Goal: Transaction & Acquisition: Purchase product/service

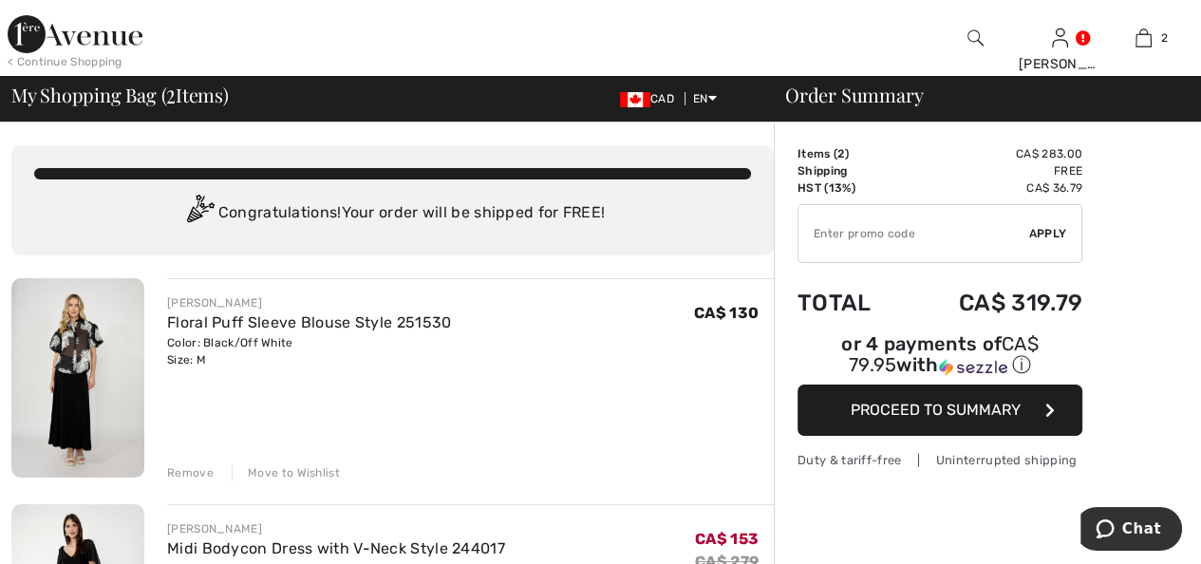
click at [182, 462] on div "Remove Move to Wishlist" at bounding box center [470, 470] width 607 height 21
click at [190, 472] on div "Remove" at bounding box center [190, 472] width 47 height 17
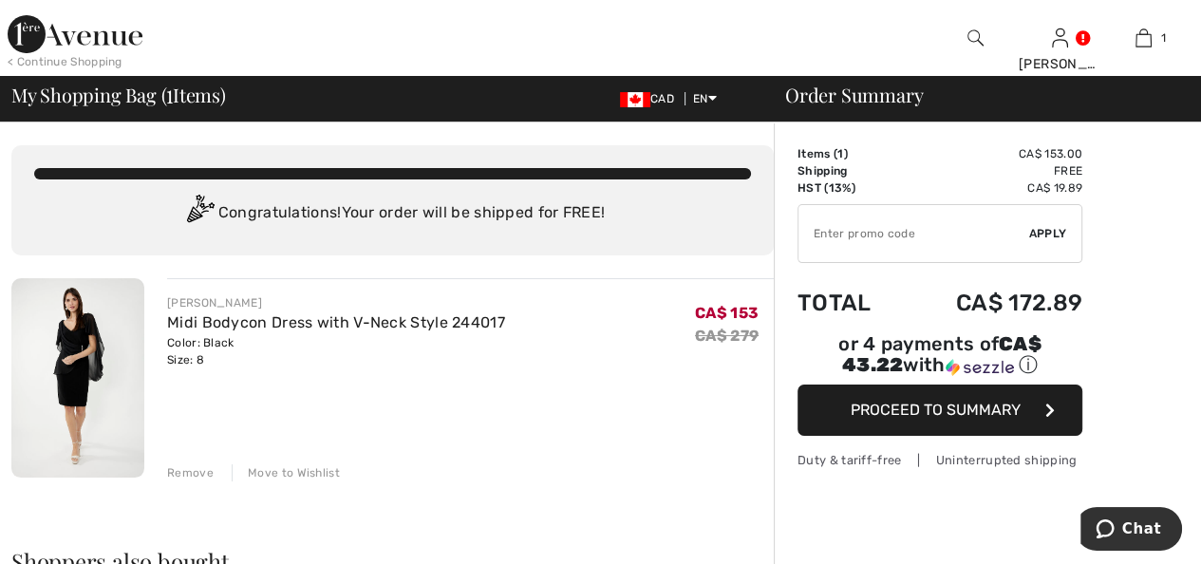
click at [1034, 384] on button "Proceed to Summary" at bounding box center [939, 409] width 285 height 51
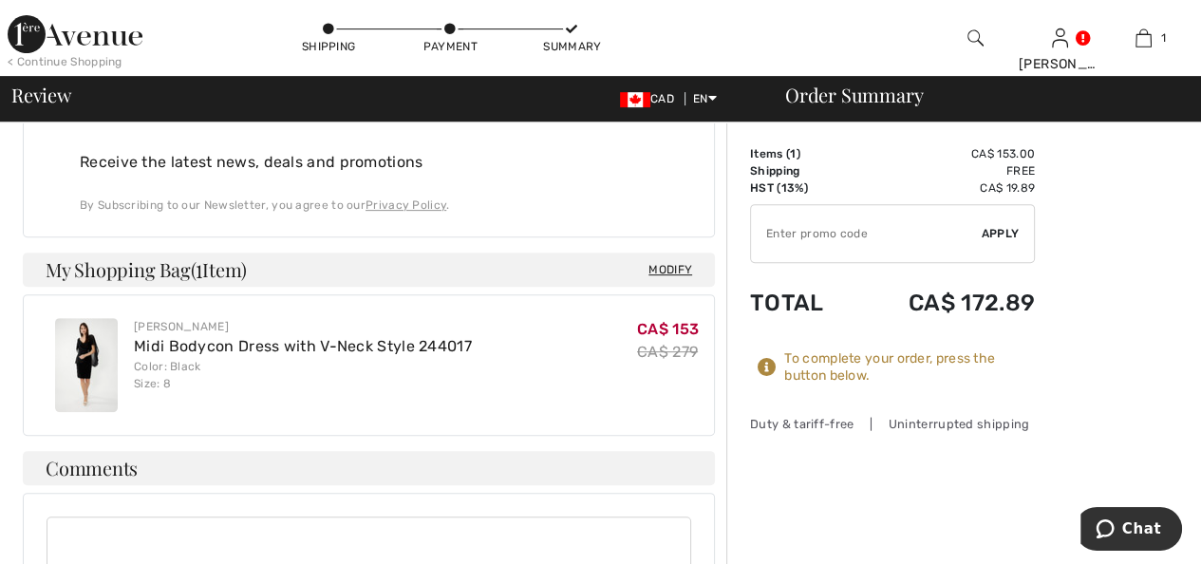
scroll to position [854, 0]
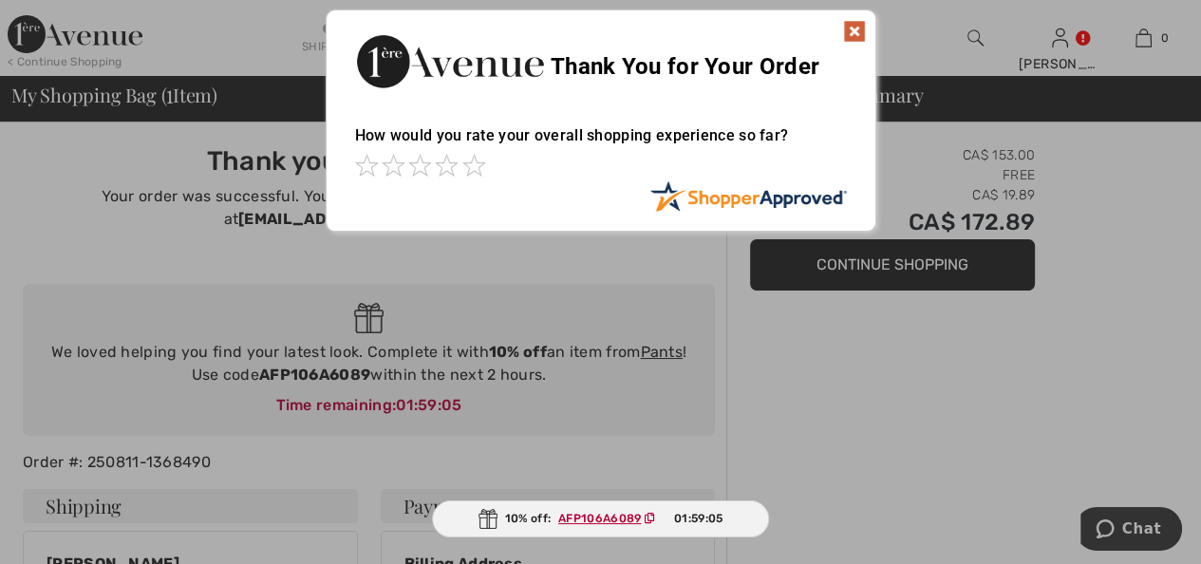
click at [858, 35] on img at bounding box center [854, 31] width 23 height 23
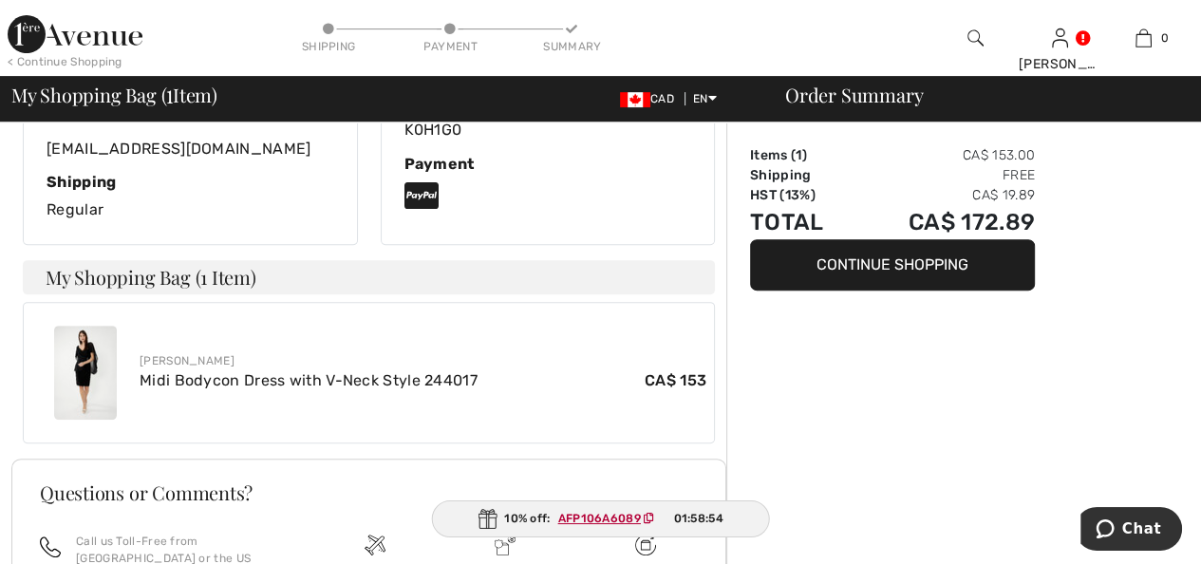
scroll to position [551, 0]
click at [84, 327] on img at bounding box center [85, 373] width 63 height 94
